Goal: Task Accomplishment & Management: Complete application form

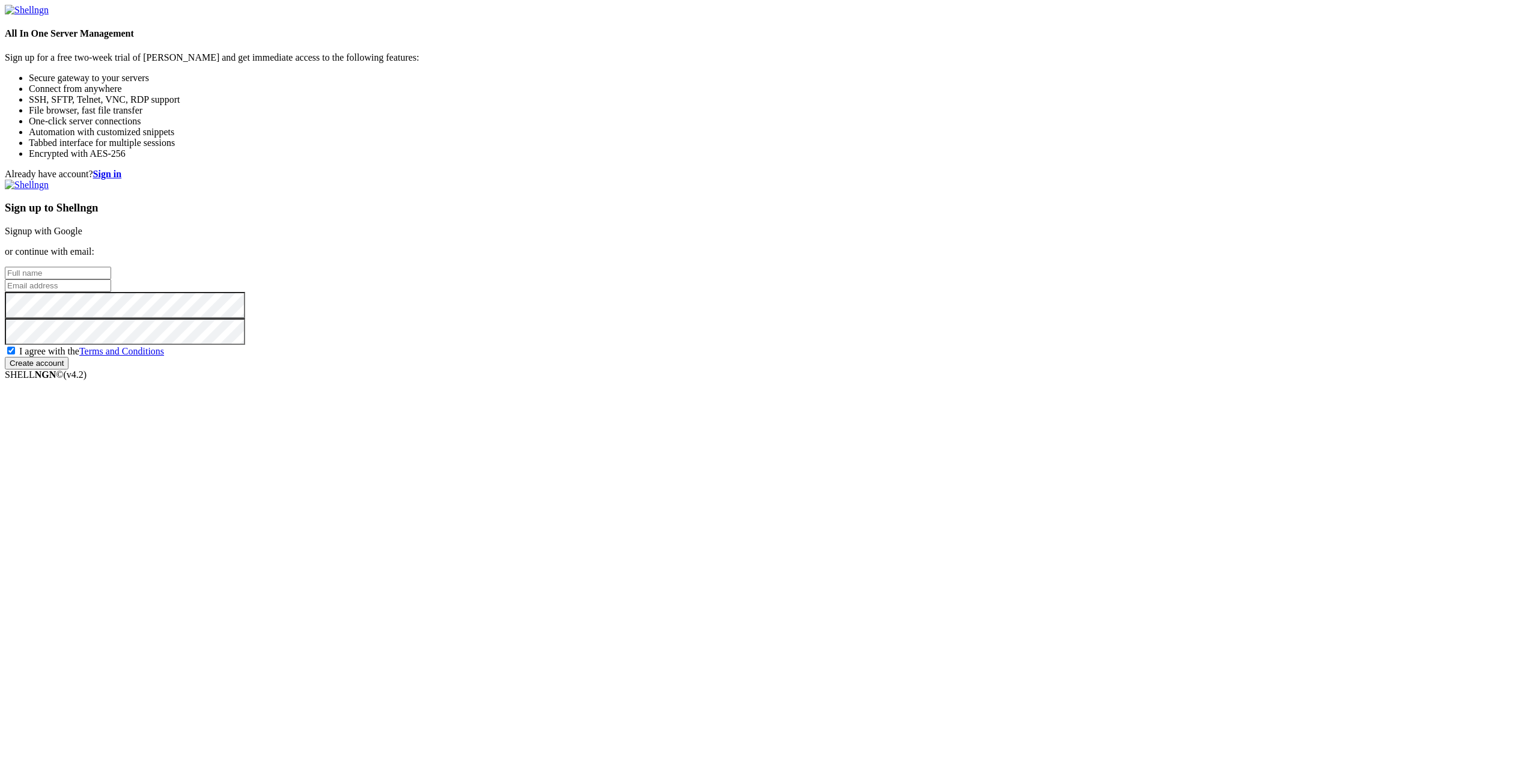
click at [703, 370] on div "Already have account? Sign in Sign up to Shellngn Signup with Google or continu…" at bounding box center [769, 269] width 1529 height 200
click at [111, 279] on input "text" at bounding box center [58, 274] width 106 height 13
type input "[PERSON_NAME]"
click at [111, 279] on input "[PERSON_NAME]" at bounding box center [58, 274] width 106 height 13
click at [111, 292] on input "email" at bounding box center [58, 285] width 106 height 13
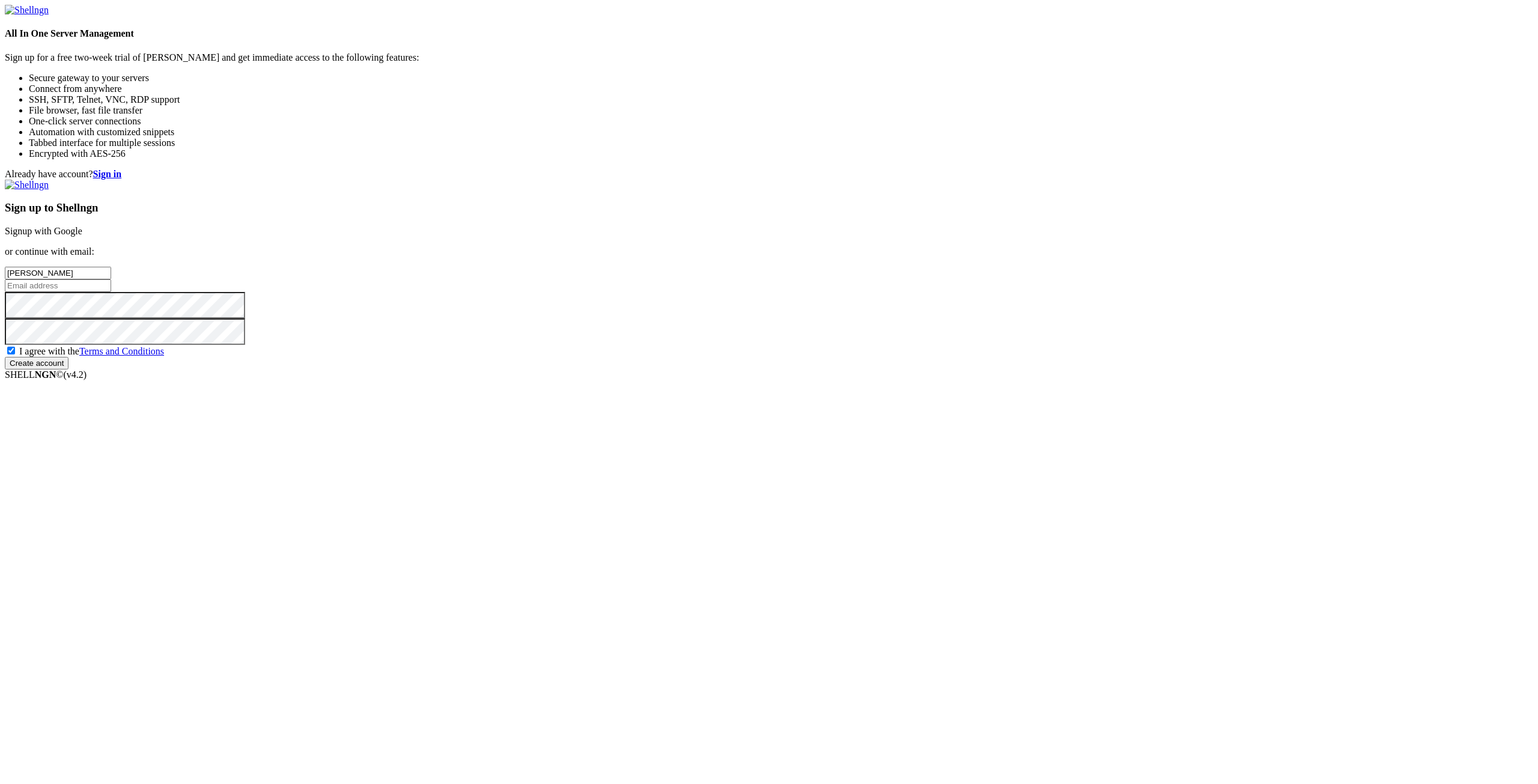
paste input "[EMAIL_ADDRESS][DOMAIN_NAME]"
type input "[EMAIL_ADDRESS][DOMAIN_NAME]"
click at [69, 370] on input "Create account" at bounding box center [37, 363] width 64 height 13
click at [1011, 370] on div "Sign up to Shellngn Signup with Google or continue with email: [PERSON_NAME] [E…" at bounding box center [769, 274] width 1529 height 190
click at [69, 370] on input "Create account" at bounding box center [37, 363] width 64 height 13
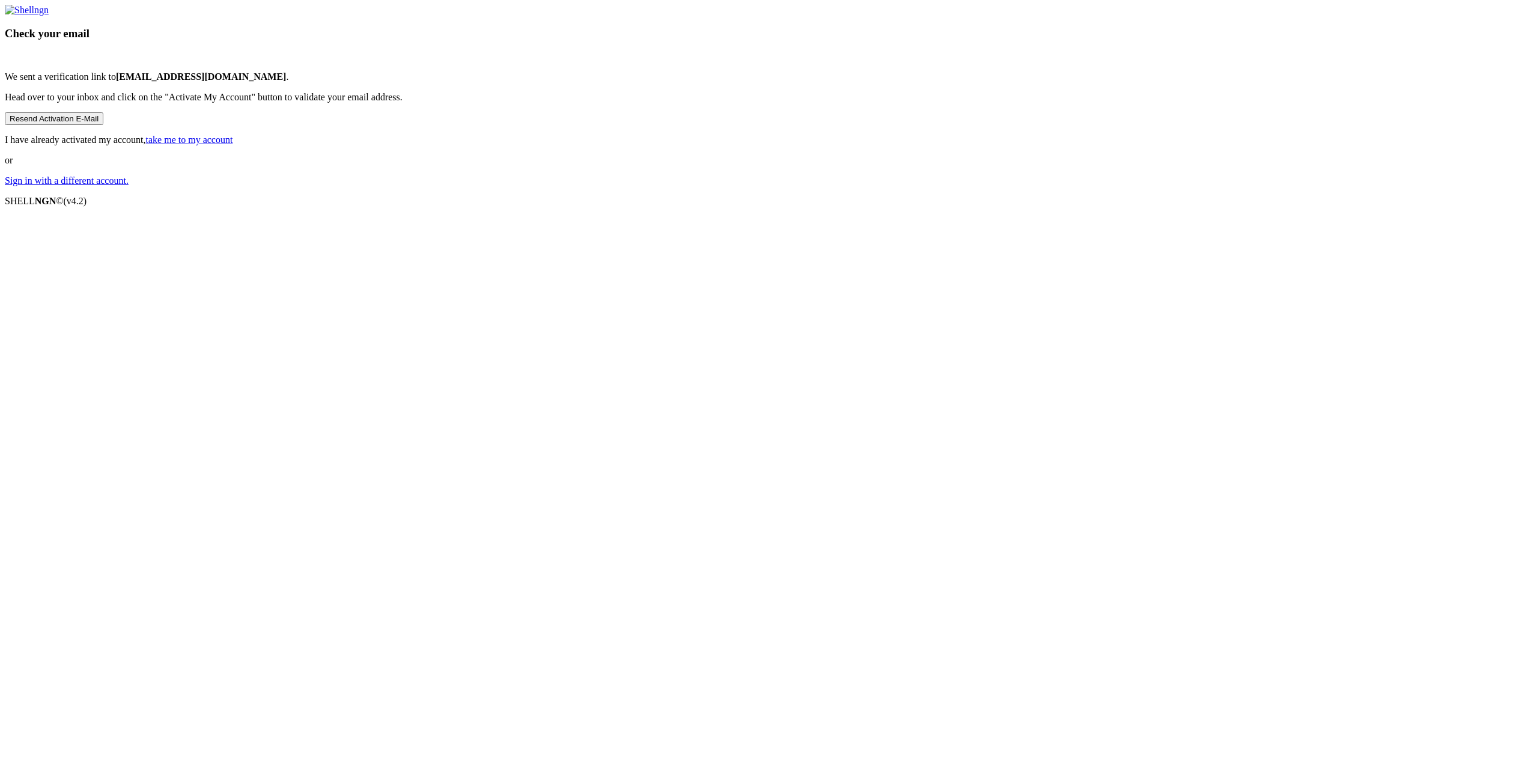
click at [1238, 187] on div "Check your email We sent a verification link to [EMAIL_ADDRESS][DOMAIN_NAME] . …" at bounding box center [769, 95] width 1529 height 181
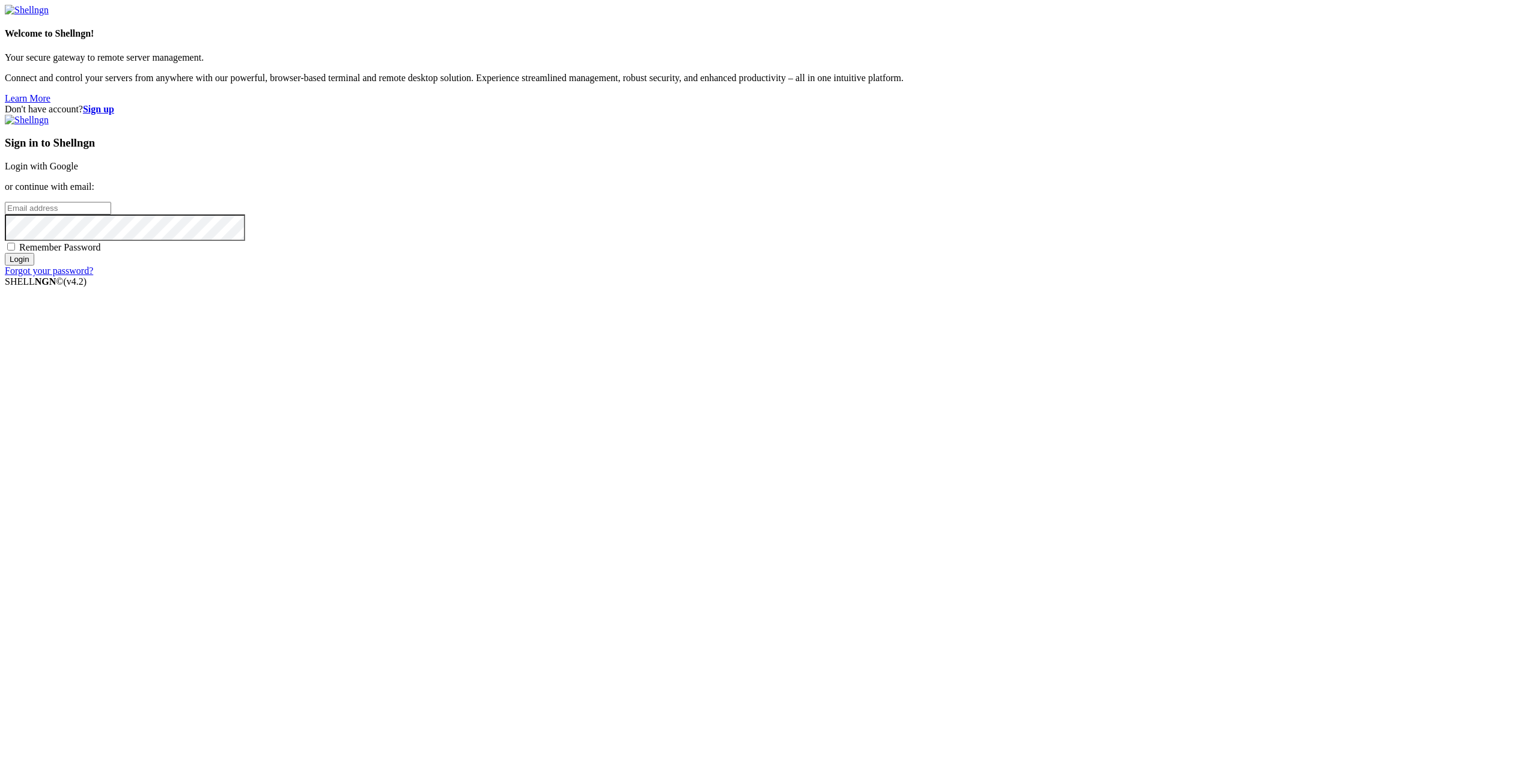
type input "[EMAIL_ADDRESS][DOMAIN_NAME]"
click at [101, 252] on span "Remember Password" at bounding box center [59, 247] width 81 height 10
click at [15, 251] on input "Remember Password" at bounding box center [11, 246] width 8 height 8
checkbox input "true"
click at [34, 265] on input "Login" at bounding box center [19, 259] width 29 height 13
